Goal: Task Accomplishment & Management: Use online tool/utility

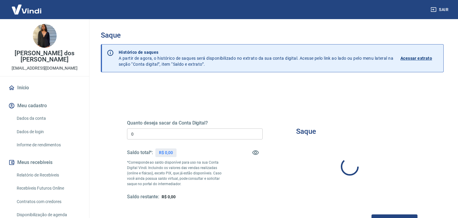
type input "R$ 0,00"
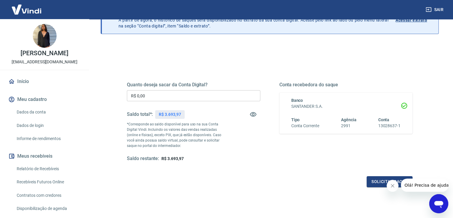
scroll to position [42, 0]
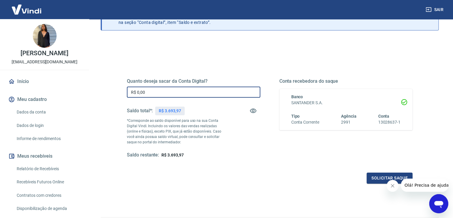
click at [164, 92] on input "R$ 0,00" at bounding box center [194, 91] width 134 height 11
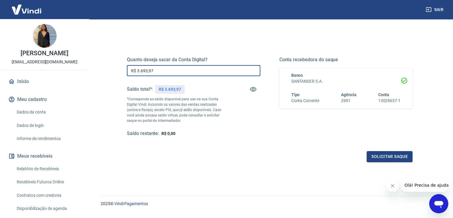
scroll to position [77, 0]
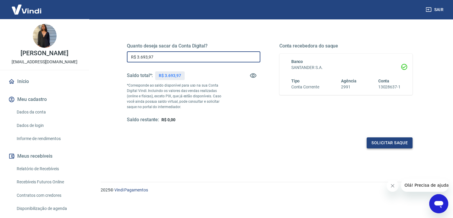
type input "R$ 3.693,97"
click at [393, 143] on button "Solicitar saque" at bounding box center [390, 142] width 46 height 11
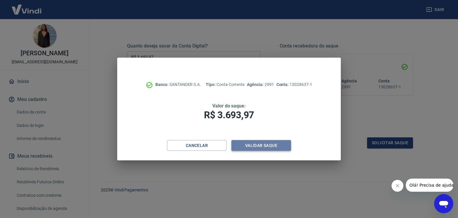
click at [271, 146] on button "Validar saque" at bounding box center [261, 145] width 60 height 11
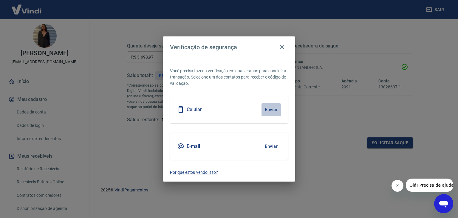
click at [269, 109] on button "Enviar" at bounding box center [270, 109] width 19 height 13
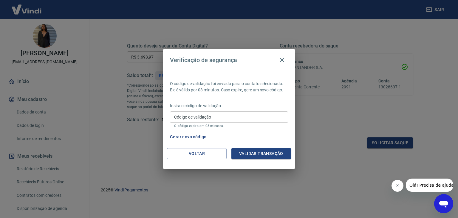
click at [215, 115] on input "Código de validação" at bounding box center [229, 116] width 118 height 11
type input "744218"
click at [261, 153] on button "Validar transação" at bounding box center [261, 153] width 60 height 11
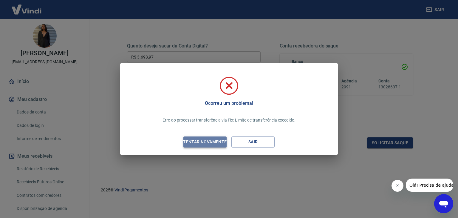
click at [217, 142] on div "Tentar novamente" at bounding box center [205, 141] width 58 height 7
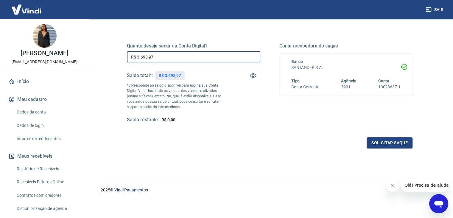
click at [187, 55] on input "R$ 3.693,97" at bounding box center [194, 56] width 134 height 11
type input "R$ 3.000,00"
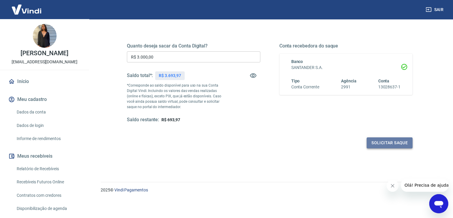
click at [401, 140] on button "Solicitar saque" at bounding box center [390, 142] width 46 height 11
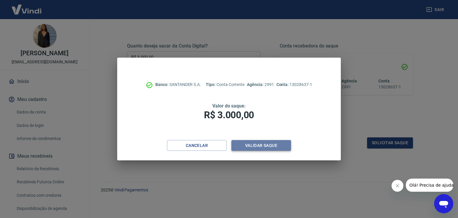
click at [262, 145] on button "Validar saque" at bounding box center [261, 145] width 60 height 11
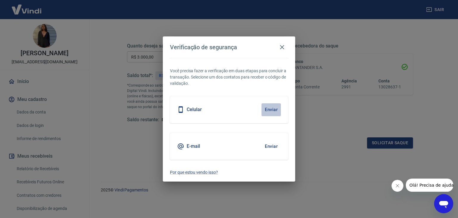
click at [270, 110] on button "Enviar" at bounding box center [270, 109] width 19 height 13
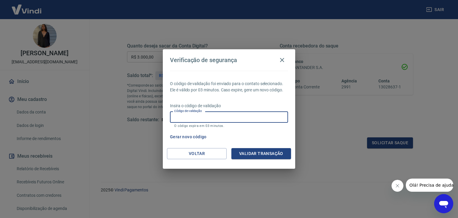
click at [228, 118] on input "Código de validação" at bounding box center [229, 116] width 118 height 11
type input "951545"
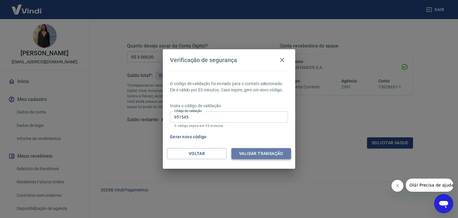
click at [271, 150] on button "Validar transação" at bounding box center [261, 153] width 60 height 11
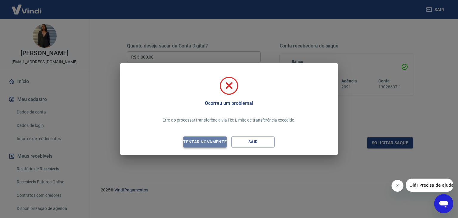
click at [216, 141] on div "Tentar novamente" at bounding box center [205, 141] width 58 height 7
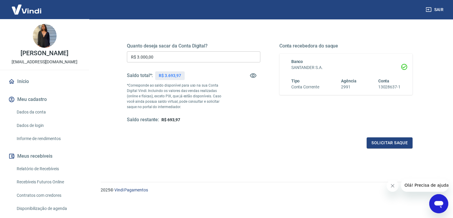
click at [255, 159] on div "Quanto deseja sacar da Conta Digital? R$ 3.000,00 ​ Saldo total*: R$ 3.693,97 *…" at bounding box center [270, 111] width 338 height 213
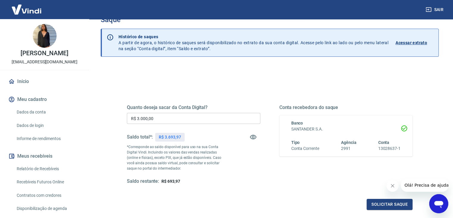
scroll to position [0, 0]
